Goal: Task Accomplishment & Management: Manage account settings

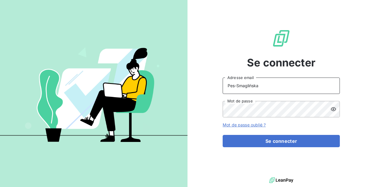
click at [304, 89] on input "Pes-Smaglińska" at bounding box center [281, 86] width 117 height 16
drag, startPoint x: 297, startPoint y: 89, endPoint x: 199, endPoint y: 93, distance: 97.6
click at [223, 88] on input "Pes-Smaglińska" at bounding box center [281, 86] width 117 height 16
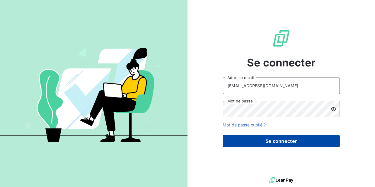
type input "[EMAIL_ADDRESS][DOMAIN_NAME]"
click at [262, 141] on button "Se connecter" at bounding box center [281, 141] width 117 height 12
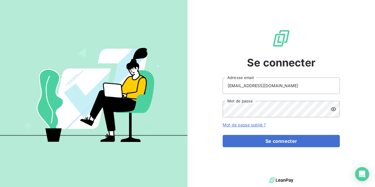
click at [333, 111] on icon at bounding box center [333, 109] width 5 height 4
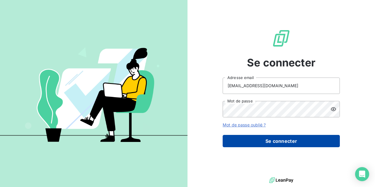
click at [283, 140] on button "Se connecter" at bounding box center [281, 141] width 117 height 12
